Goal: Information Seeking & Learning: Learn about a topic

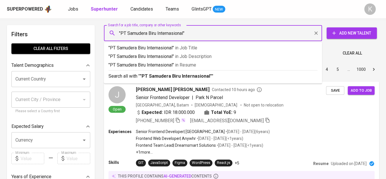
click at [126, 32] on input ""PT Samudera Biru Internasional"" at bounding box center [214, 33] width 193 height 11
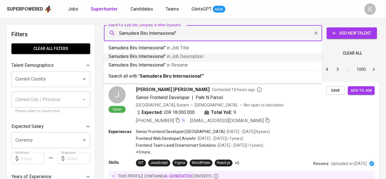
type input ""Samudera Biru Internasional""
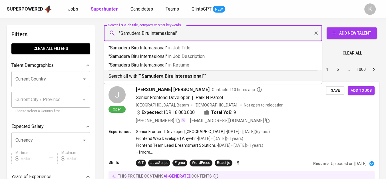
click at [174, 77] on b ""Samudera Biru Internasional"" at bounding box center [172, 75] width 65 height 5
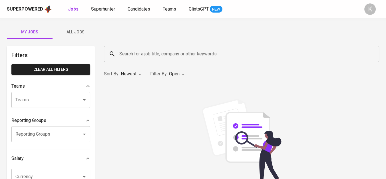
click at [162, 51] on input "Search for a job title, company or other keywords" at bounding box center [243, 54] width 250 height 11
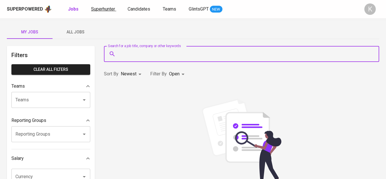
click at [105, 9] on span "Superhunter" at bounding box center [103, 8] width 24 height 5
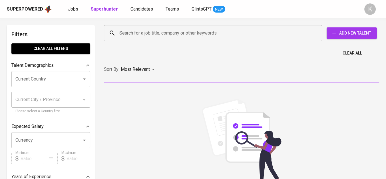
click at [151, 34] on input "Search for a job title, company or other keywords" at bounding box center [214, 33] width 193 height 11
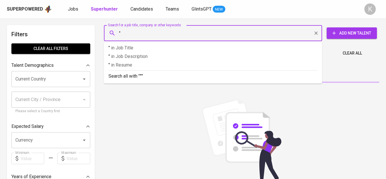
paste input "PT Samudera Biru Internasional"
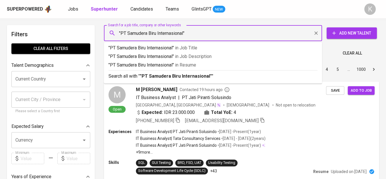
click at [128, 32] on input ""PT Samudera Biru Internasional"" at bounding box center [214, 33] width 193 height 11
type input ""Samudera Biru Internasional""
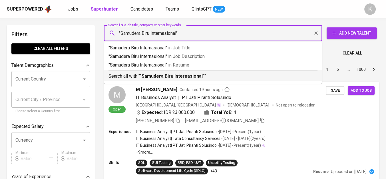
click at [165, 76] on b ""Samudera Biru Internasional"" at bounding box center [172, 75] width 65 height 5
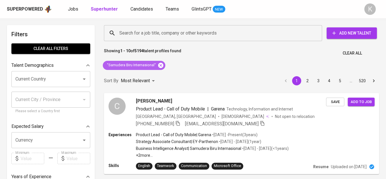
click at [161, 64] on icon at bounding box center [160, 65] width 5 height 5
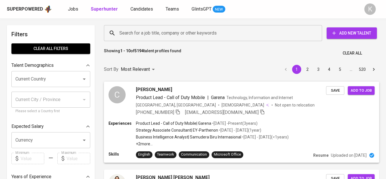
click at [157, 27] on div "Search for a job title, company or other keywords" at bounding box center [213, 33] width 218 height 16
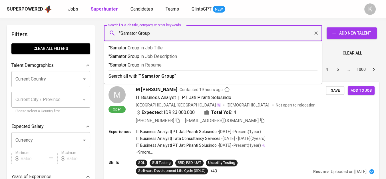
type input ""Samator Group""
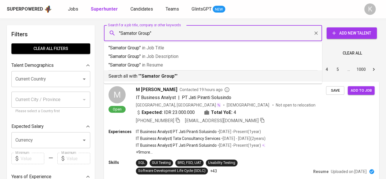
click at [176, 80] on li "Search all with " "Samator Group" "" at bounding box center [213, 75] width 218 height 11
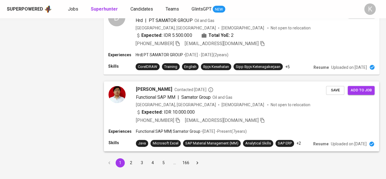
scroll to position [845, 0]
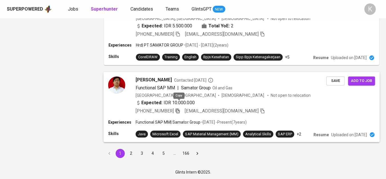
click at [178, 109] on icon "button" at bounding box center [178, 111] width 4 height 5
